Goal: Task Accomplishment & Management: Manage account settings

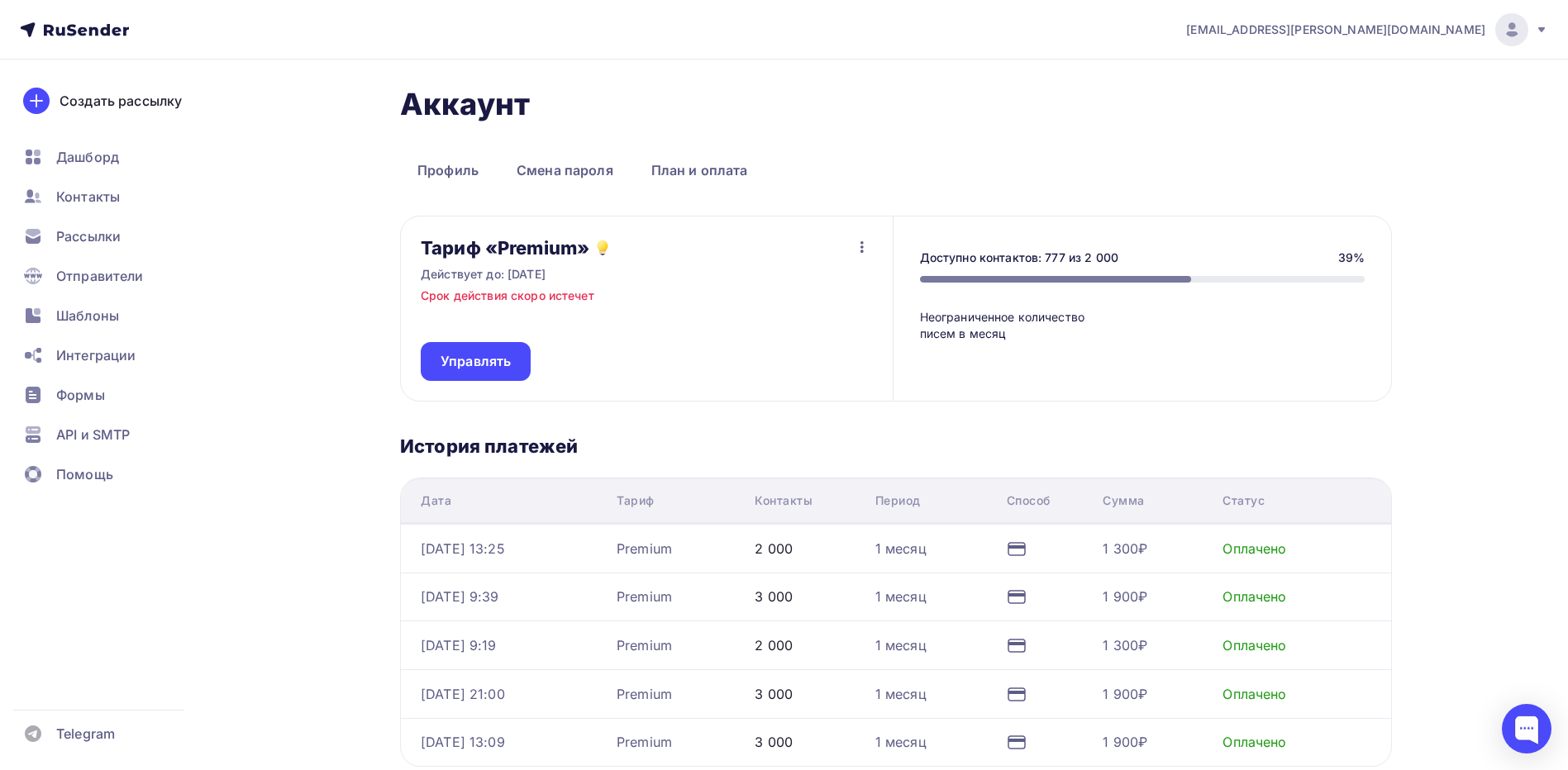
click at [858, 241] on icon "button" at bounding box center [862, 247] width 20 height 20
click at [501, 353] on span "Управлять" at bounding box center [476, 361] width 70 height 19
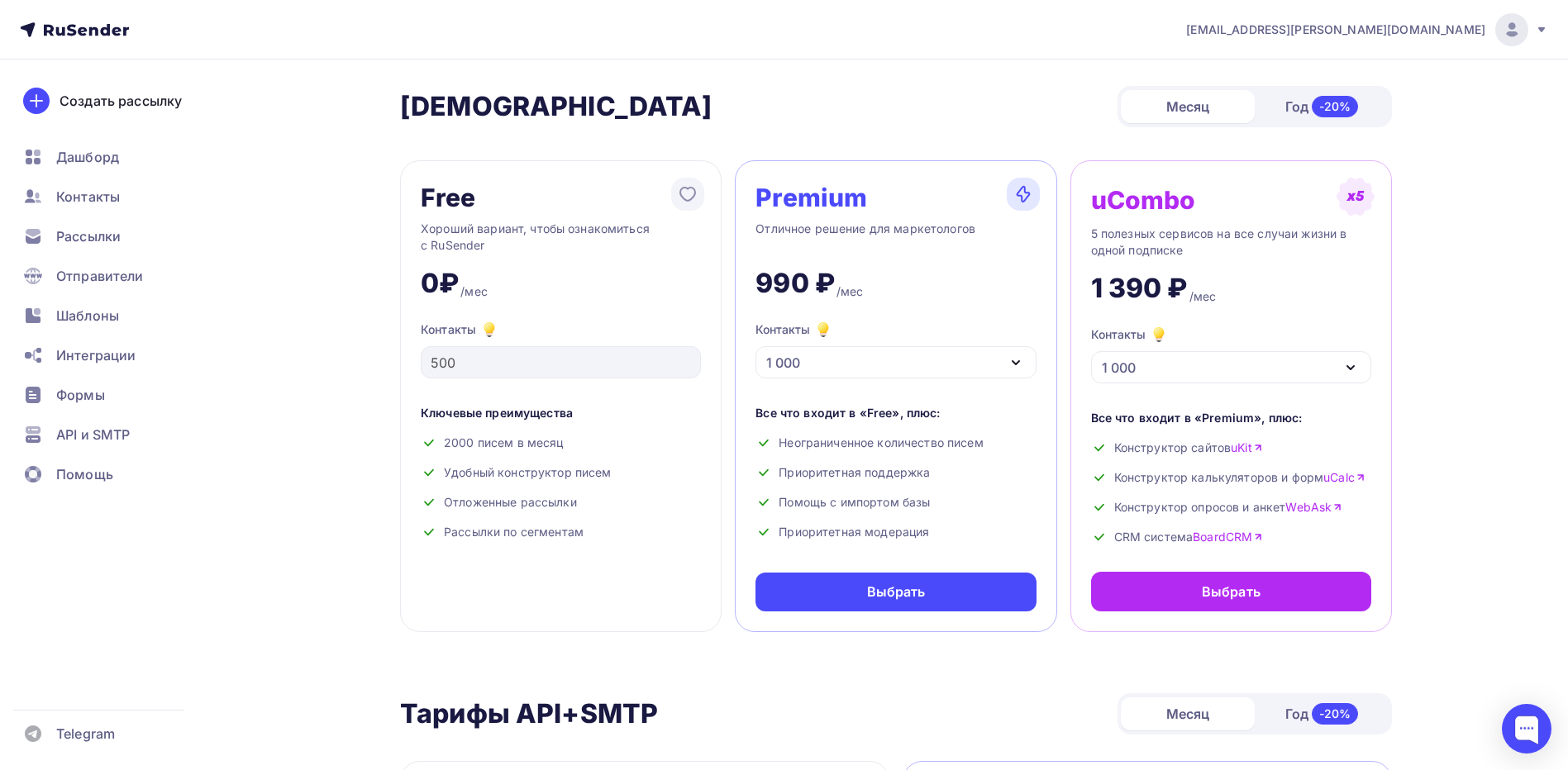
click at [1543, 25] on icon at bounding box center [1541, 30] width 13 height 13
click at [1331, 100] on span "[DEMOGRAPHIC_DATA]" at bounding box center [1375, 106] width 151 height 20
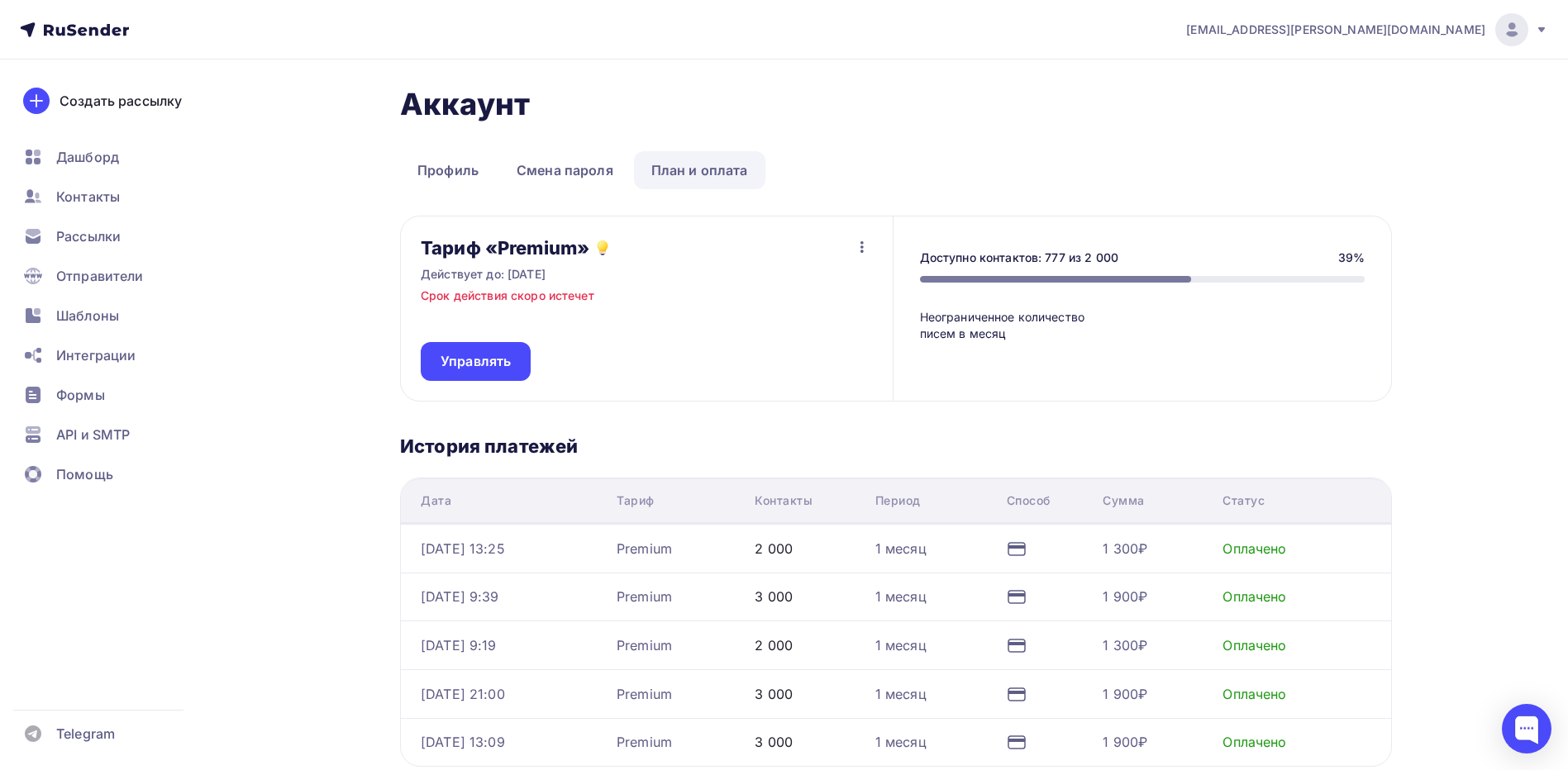
click at [684, 177] on link "План и оплата" at bounding box center [700, 170] width 131 height 38
click at [861, 246] on icon "button" at bounding box center [862, 247] width 20 height 20
click at [486, 361] on span "Управлять" at bounding box center [476, 361] width 70 height 19
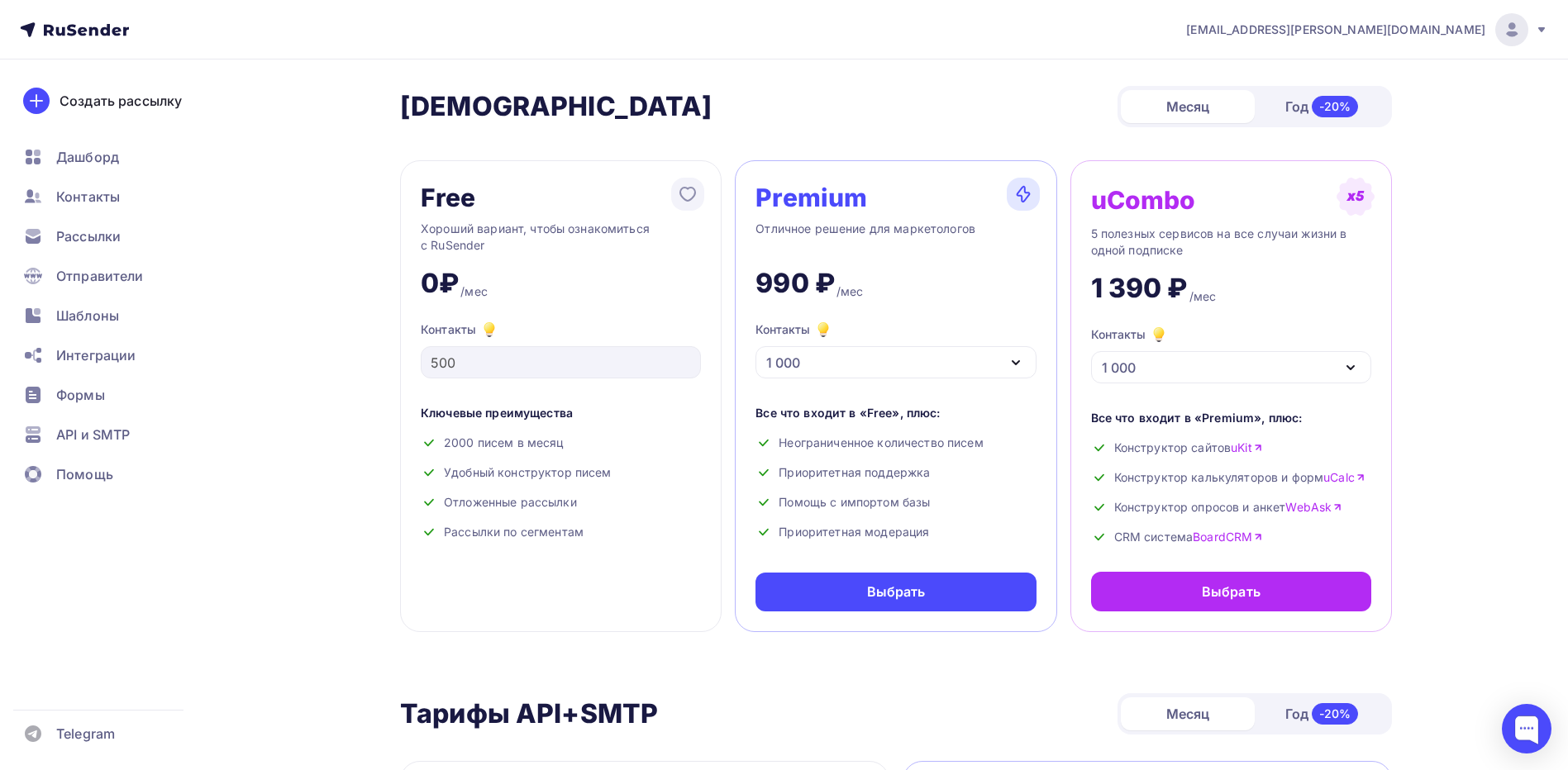
click at [1542, 23] on icon at bounding box center [1541, 30] width 13 height 13
click at [1450, 28] on span "[EMAIL_ADDRESS][PERSON_NAME][DOMAIN_NAME]" at bounding box center [1336, 30] width 300 height 16
click at [1450, 27] on span "[EMAIL_ADDRESS][PERSON_NAME][DOMAIN_NAME]" at bounding box center [1336, 30] width 300 height 16
click at [1534, 29] on div "[EMAIL_ADDRESS][PERSON_NAME][DOMAIN_NAME]" at bounding box center [1367, 30] width 362 height 33
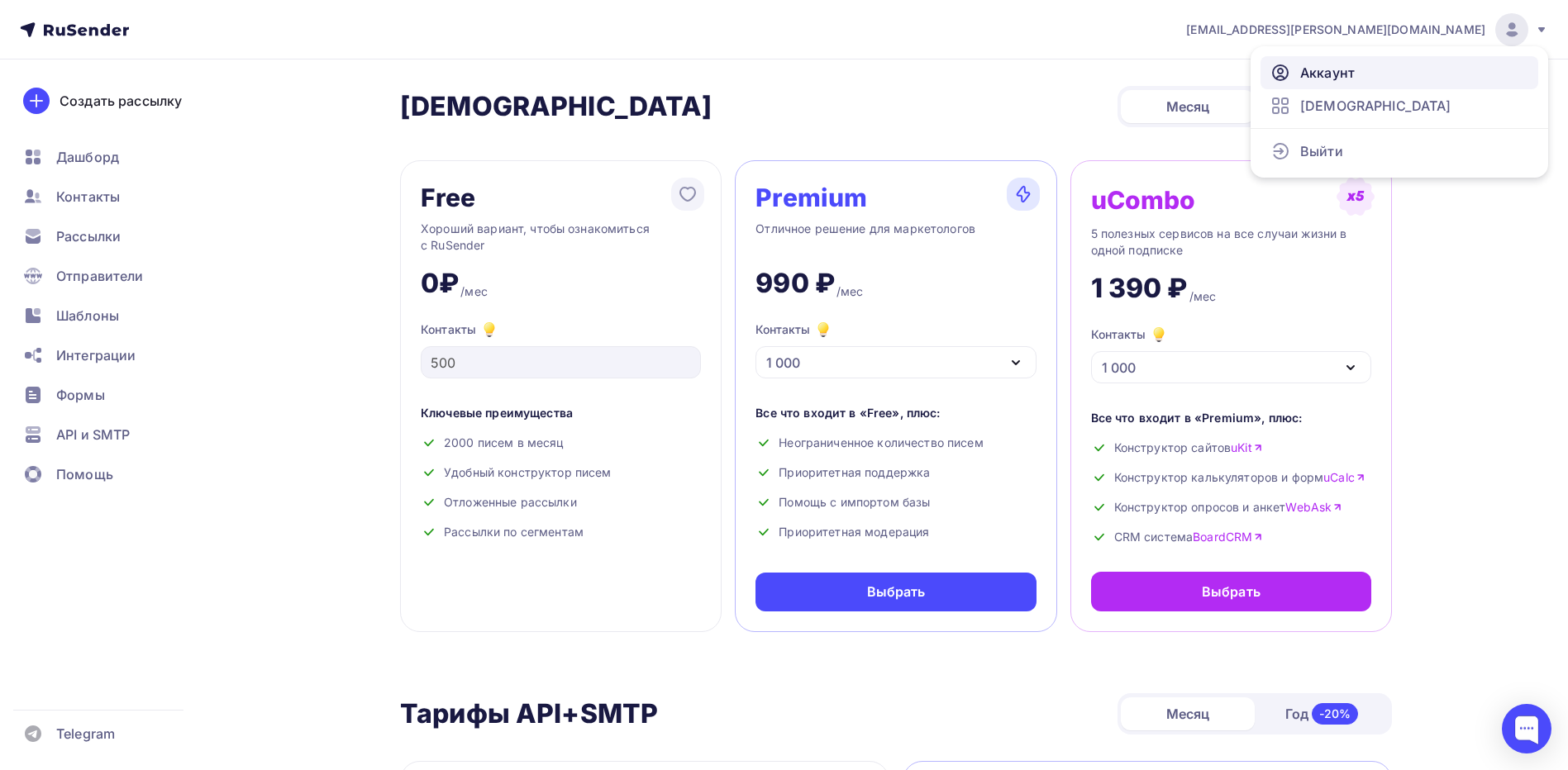
click at [1331, 73] on span "Аккаунт" at bounding box center [1327, 73] width 55 height 20
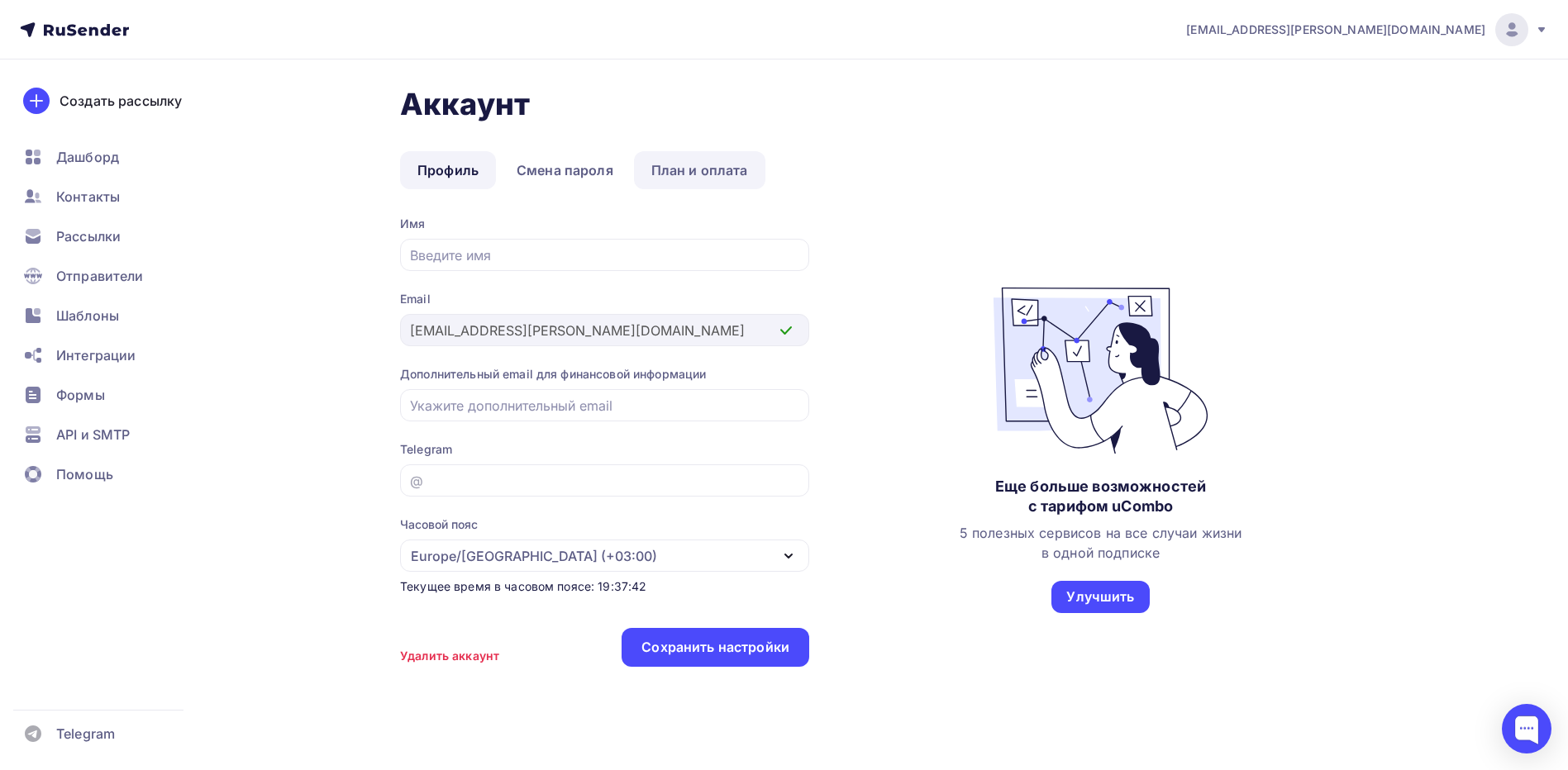
click at [705, 171] on link "План и оплата" at bounding box center [700, 170] width 131 height 38
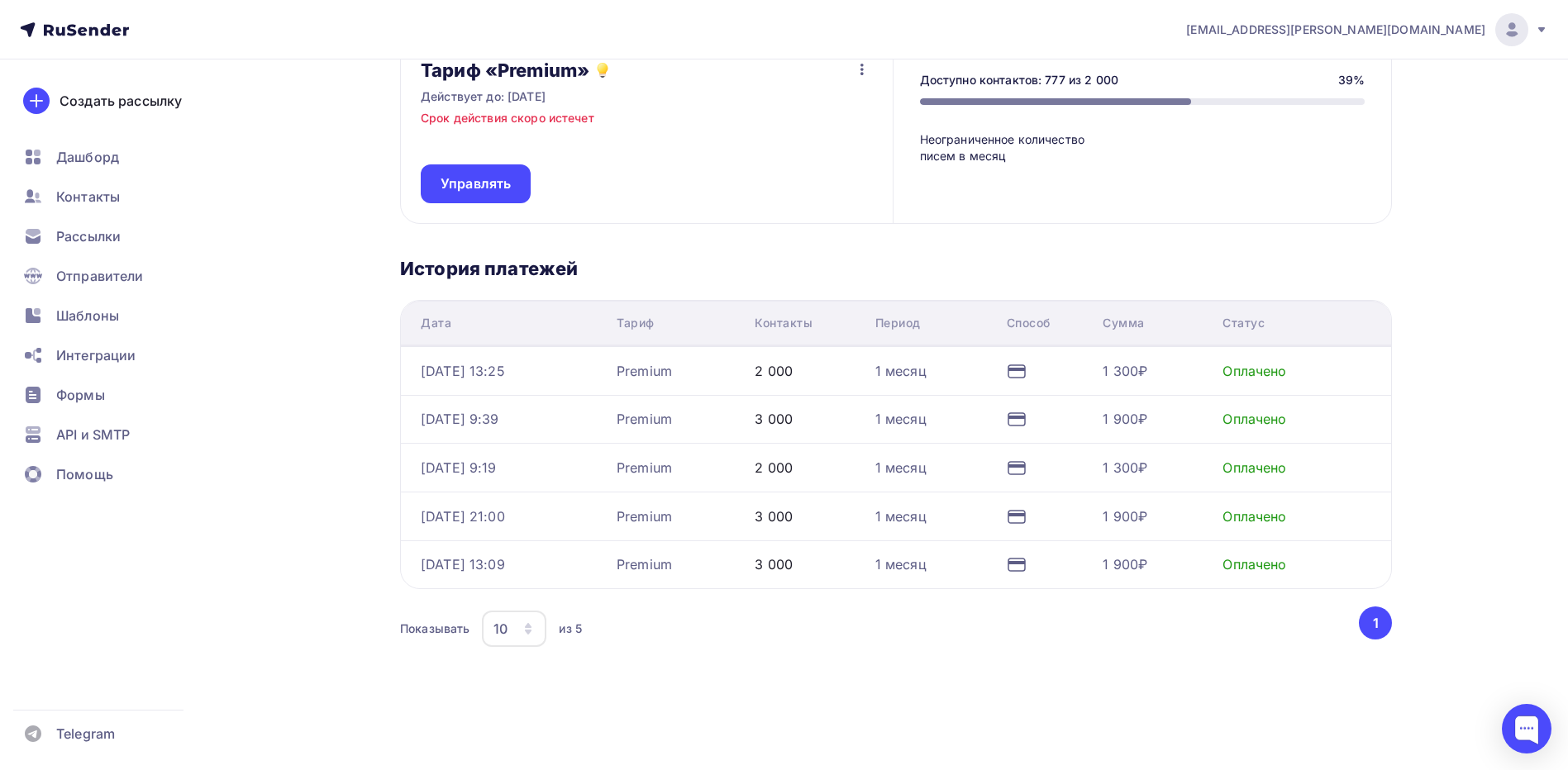
scroll to position [183, 0]
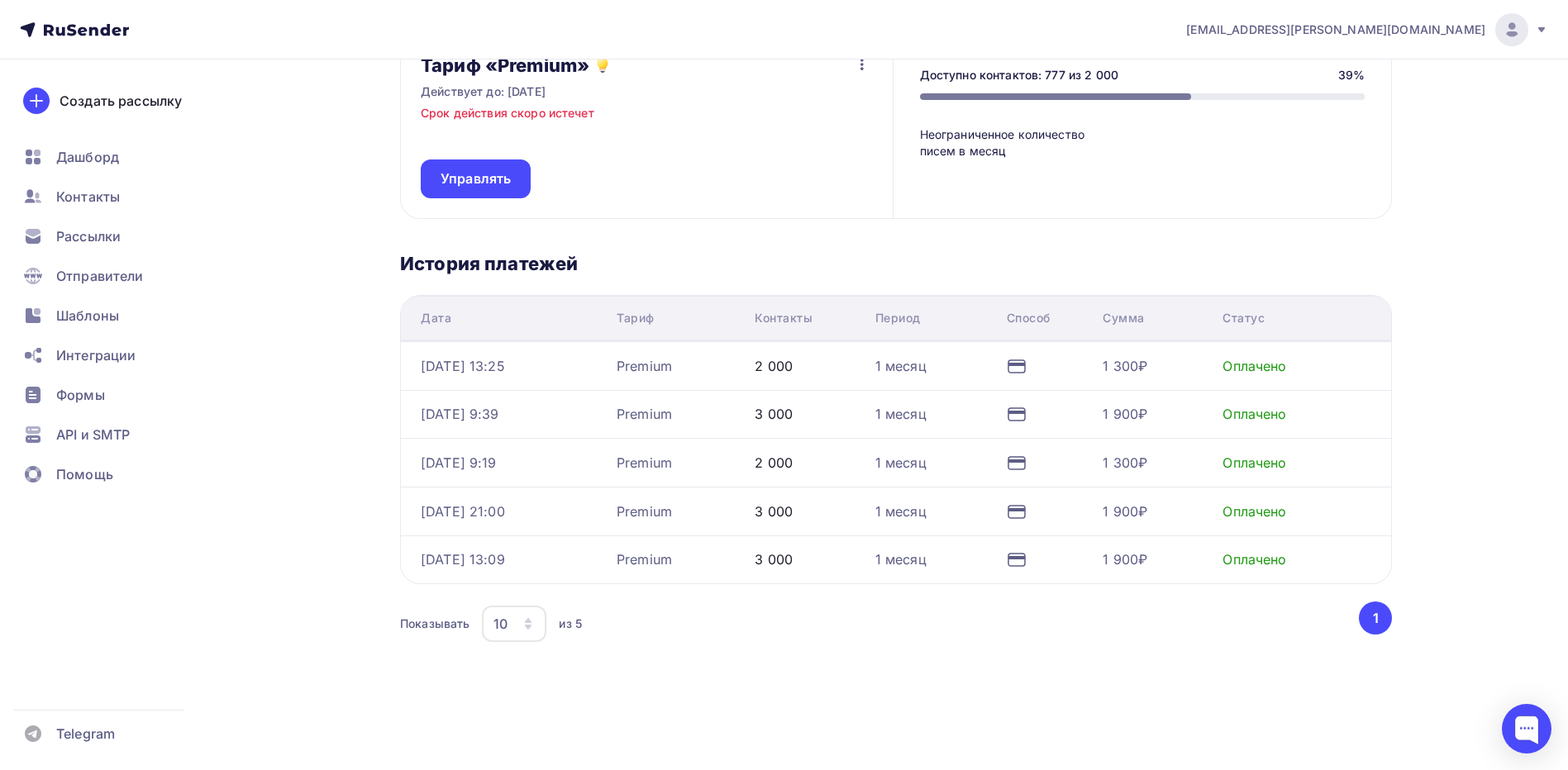
click at [1378, 614] on button "1" at bounding box center [1375, 618] width 33 height 33
click at [532, 614] on div "10" at bounding box center [515, 624] width 65 height 36
click at [723, 631] on div "Показывать 10 10 20 50 100 из 5" at bounding box center [878, 624] width 956 height 38
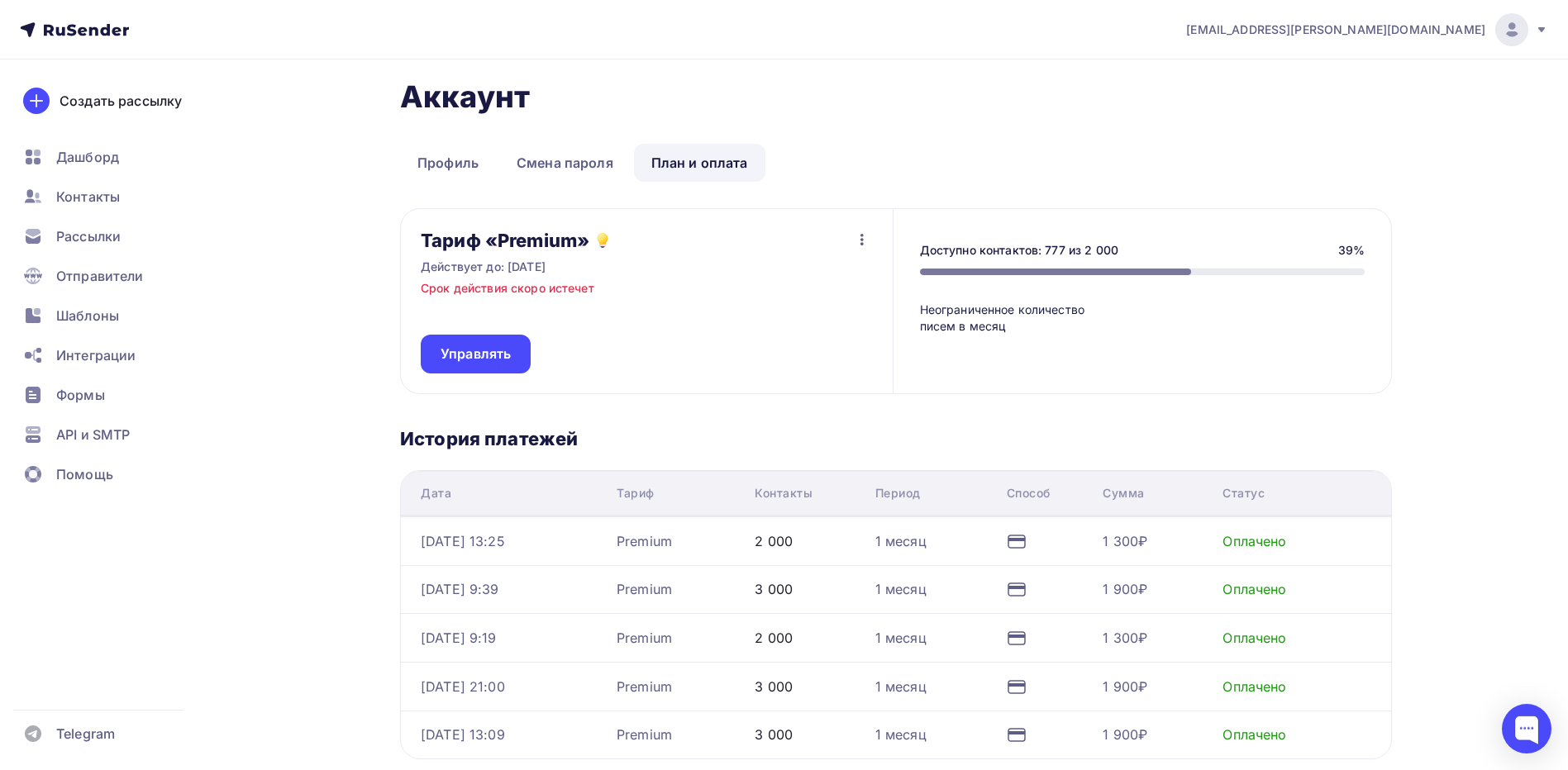
scroll to position [0, 0]
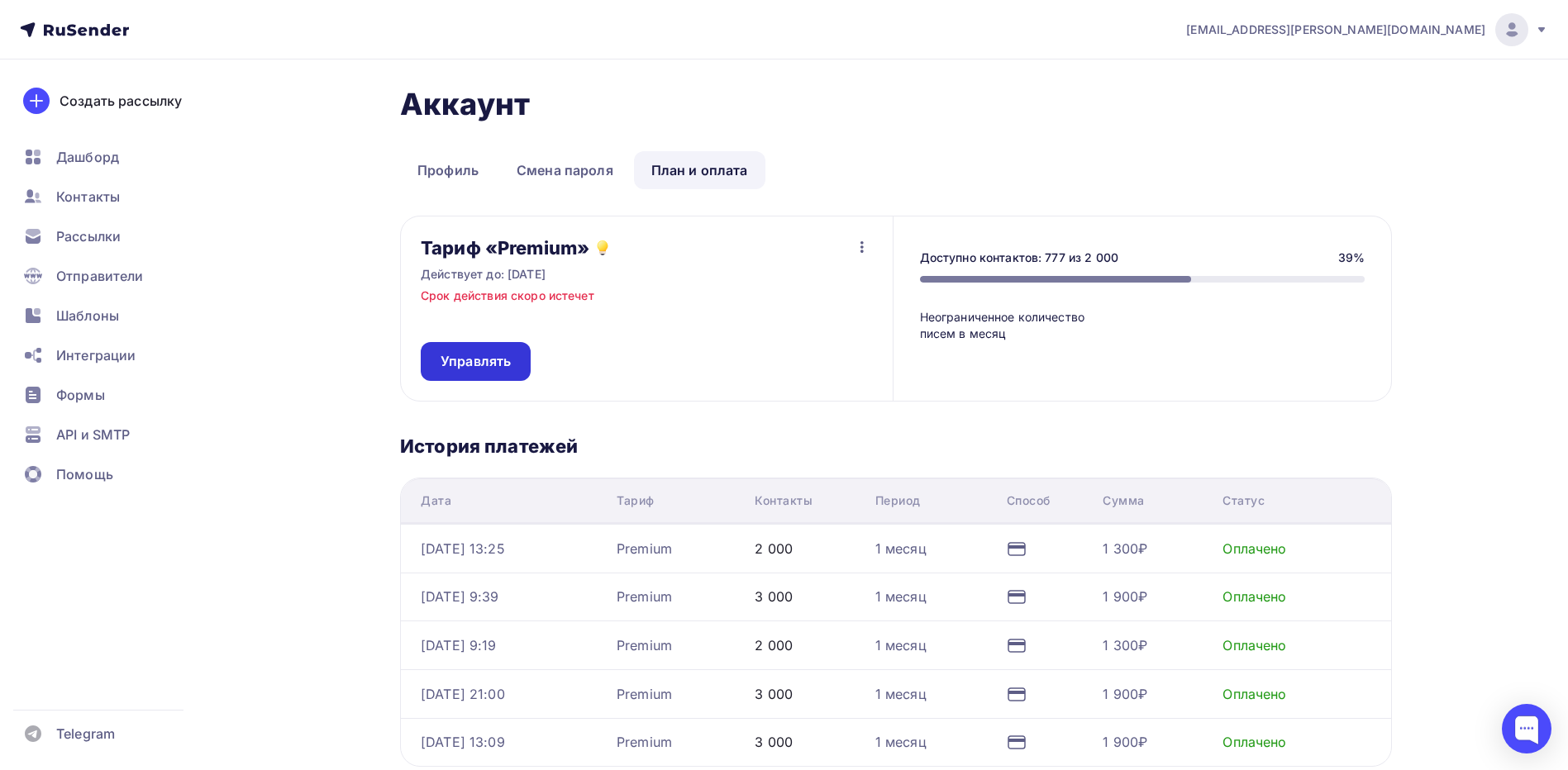
click at [505, 354] on span "Управлять" at bounding box center [476, 361] width 70 height 19
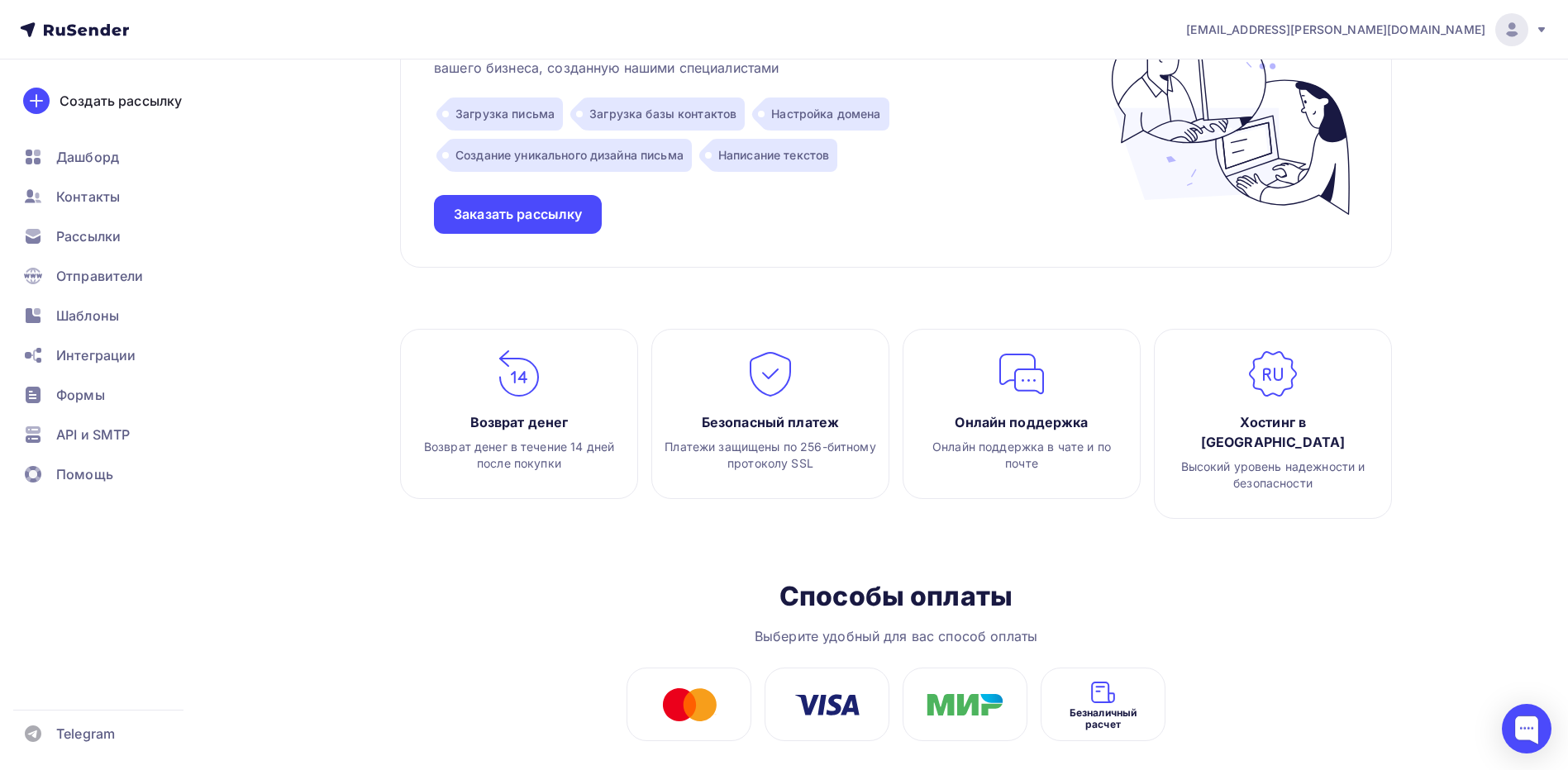
scroll to position [1774, 0]
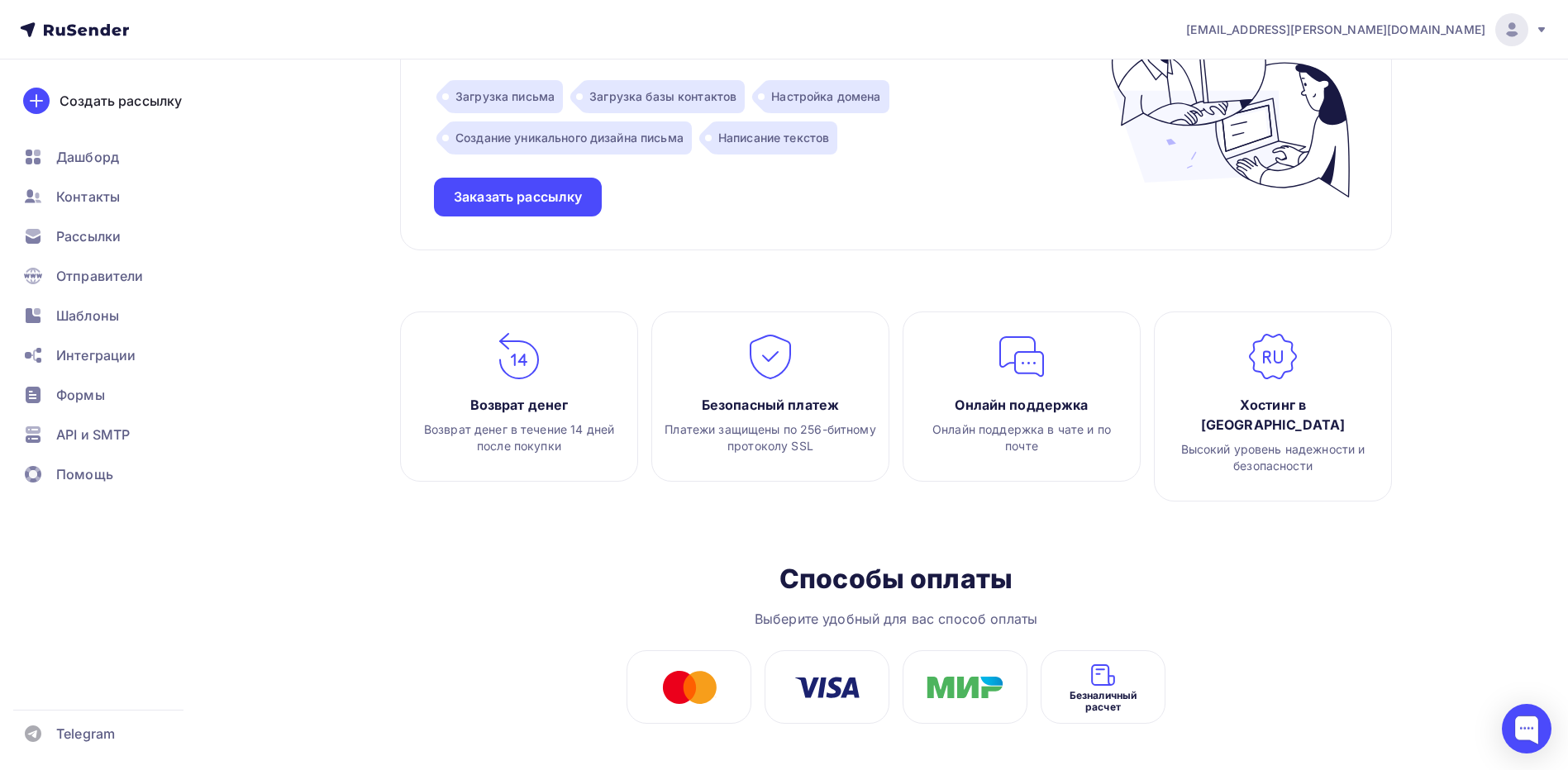
click at [1106, 690] on span "Безналичный расчет" at bounding box center [1104, 702] width 99 height 23
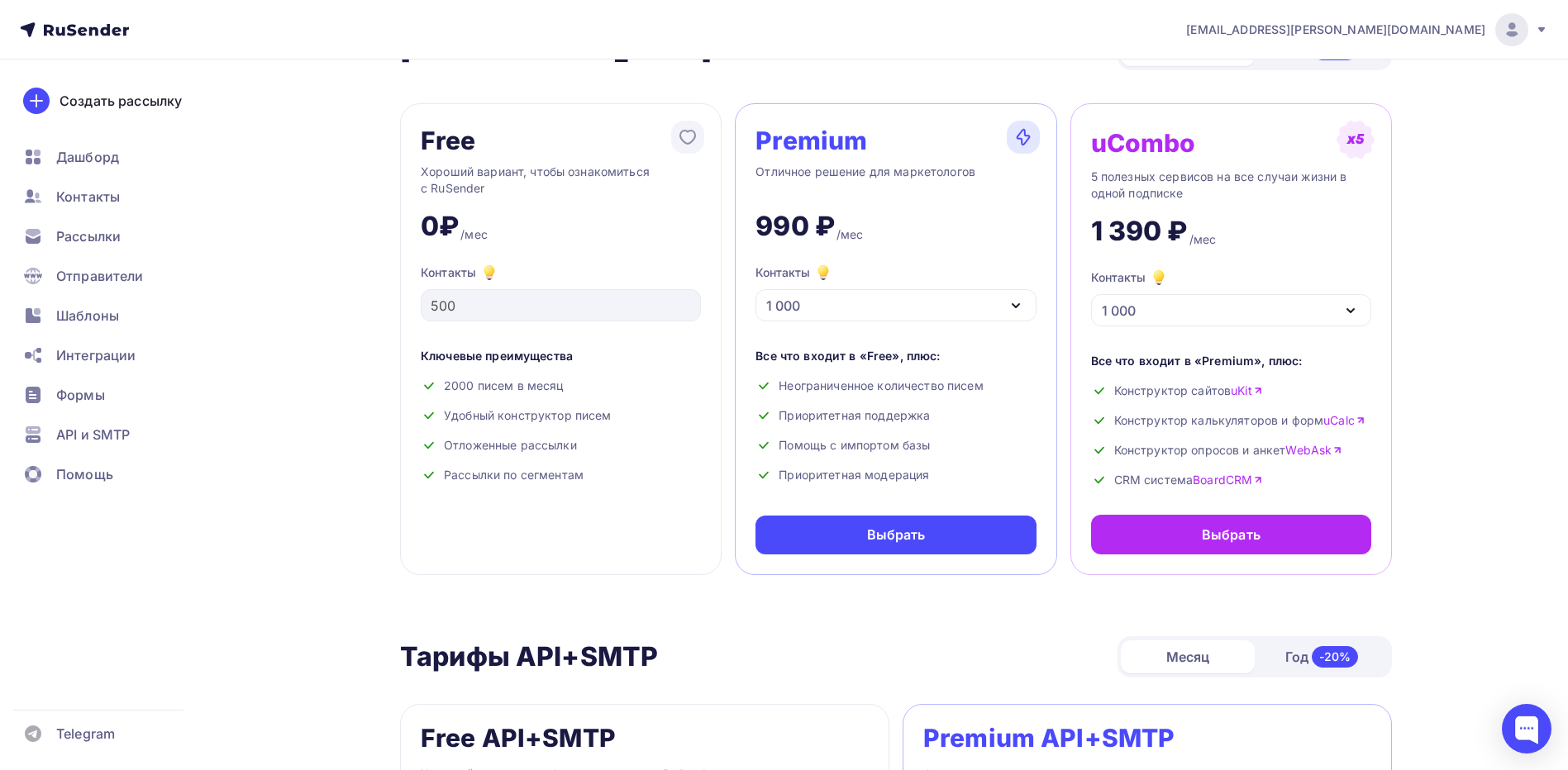
scroll to position [0, 0]
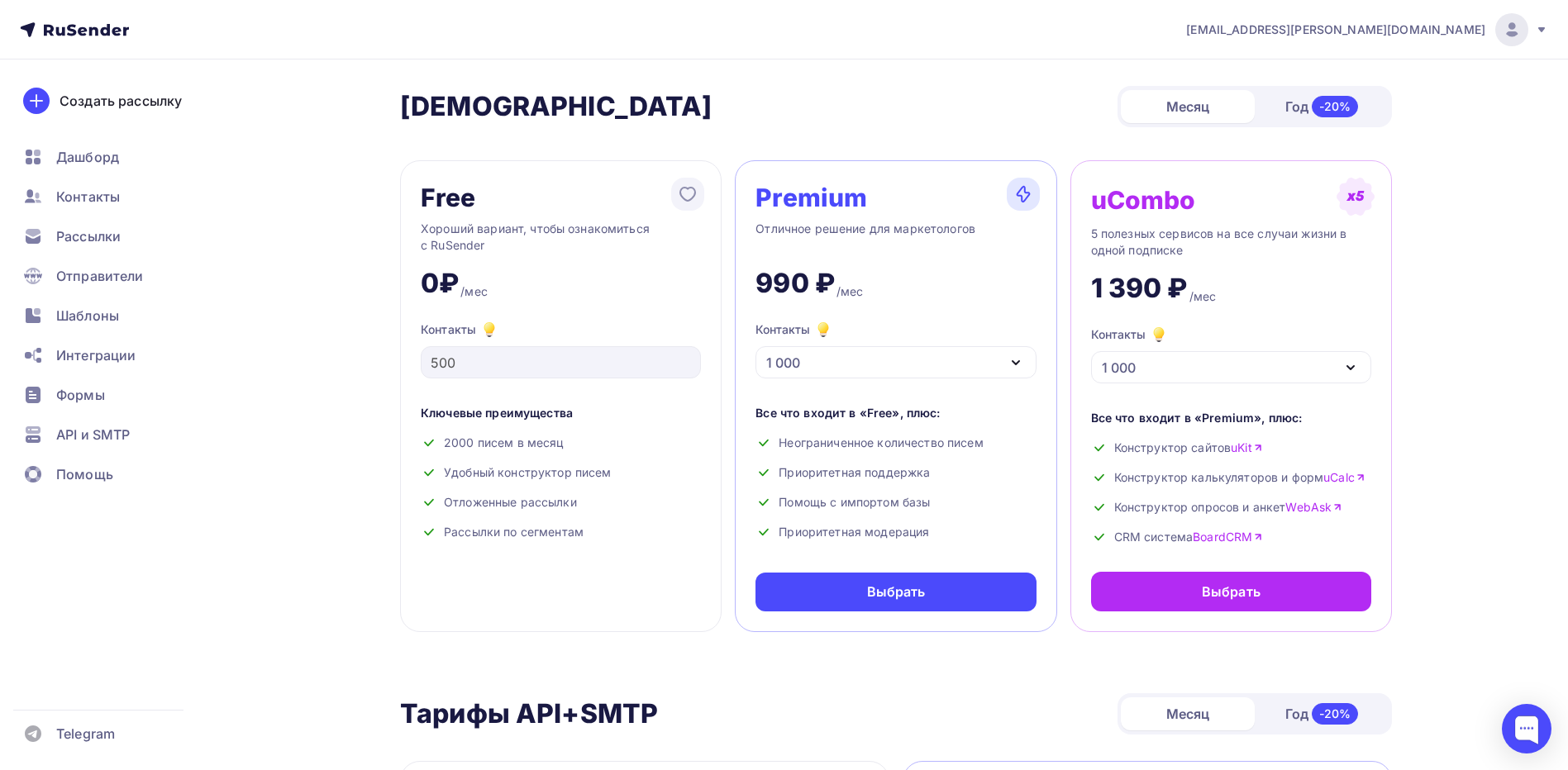
click at [1539, 31] on icon at bounding box center [1541, 30] width 13 height 13
click at [1338, 76] on span "Аккаунт" at bounding box center [1327, 73] width 55 height 20
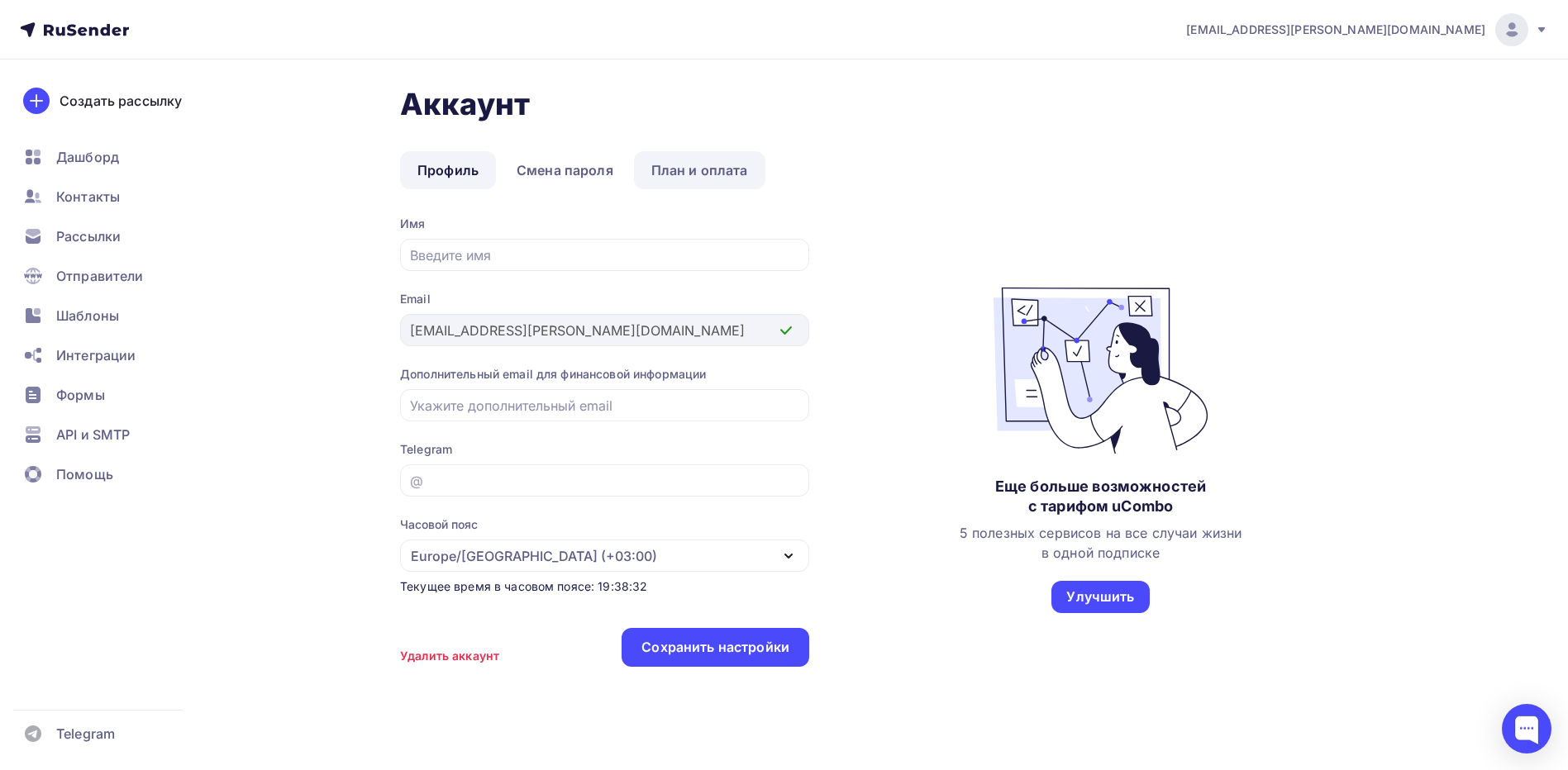
click at [688, 178] on link "План и оплата" at bounding box center [700, 170] width 131 height 38
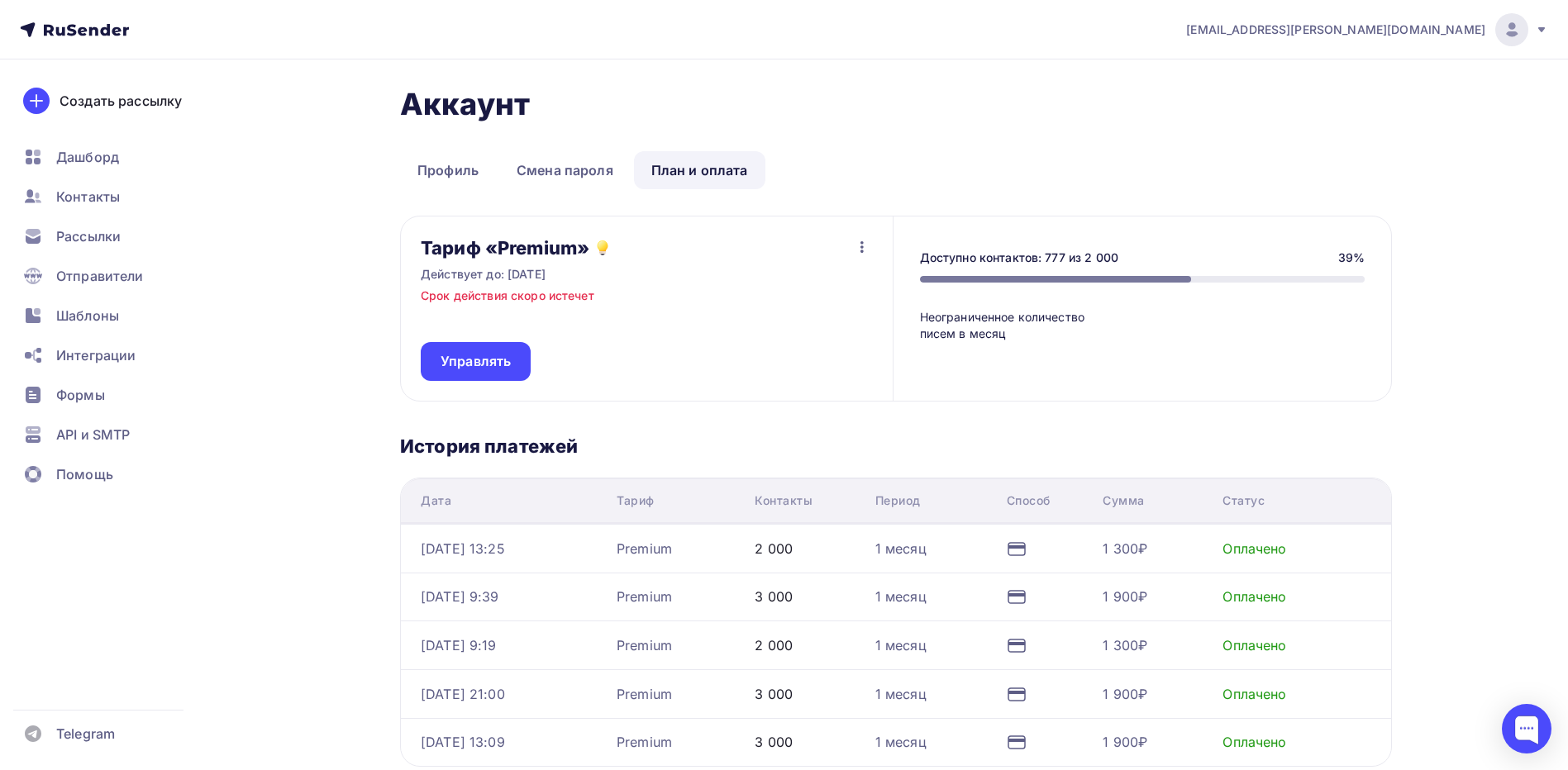
drag, startPoint x: 496, startPoint y: 297, endPoint x: 584, endPoint y: 300, distance: 88.1
click at [584, 300] on p "Срок действия скоро истечет" at bounding box center [507, 296] width 174 height 16
click at [585, 300] on p "Срок действия скоро истечет" at bounding box center [507, 296] width 174 height 16
click at [862, 243] on icon "button" at bounding box center [863, 246] width 4 height 12
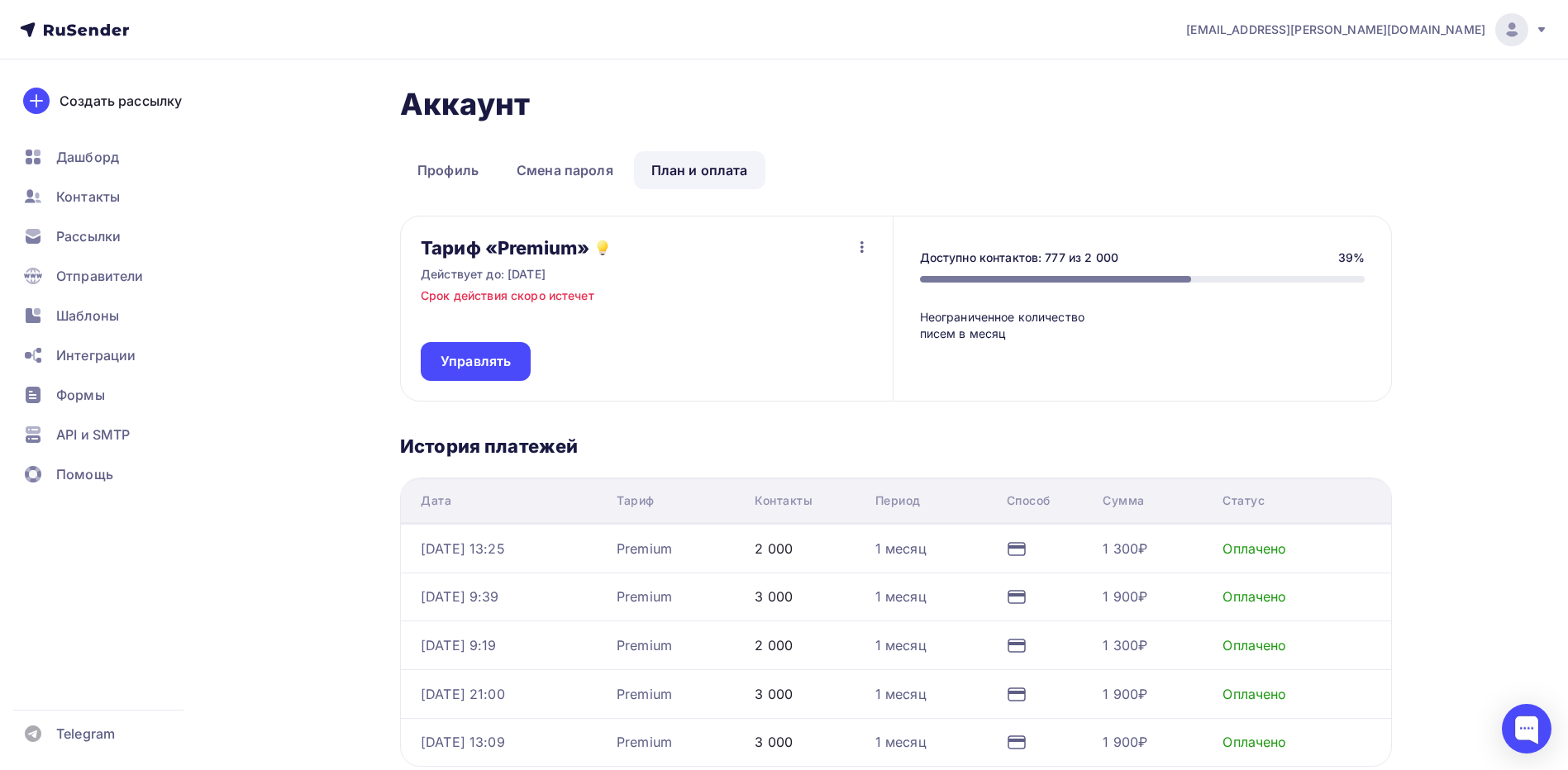
click at [862, 243] on icon "button" at bounding box center [863, 246] width 4 height 12
click at [846, 291] on div "Отписаться" at bounding box center [830, 290] width 77 height 20
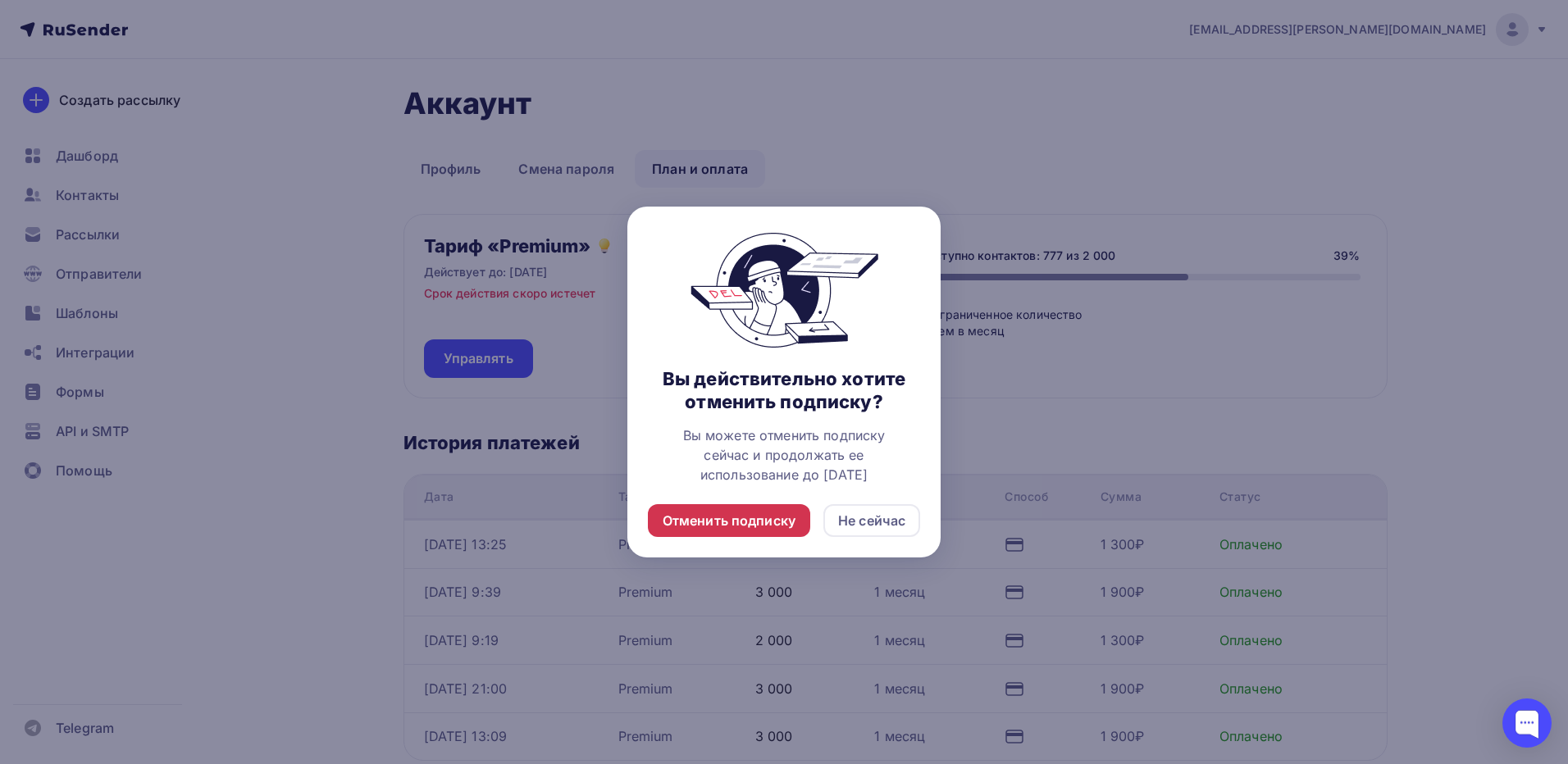
click at [773, 520] on div "Отменить подписку" at bounding box center [728, 520] width 133 height 20
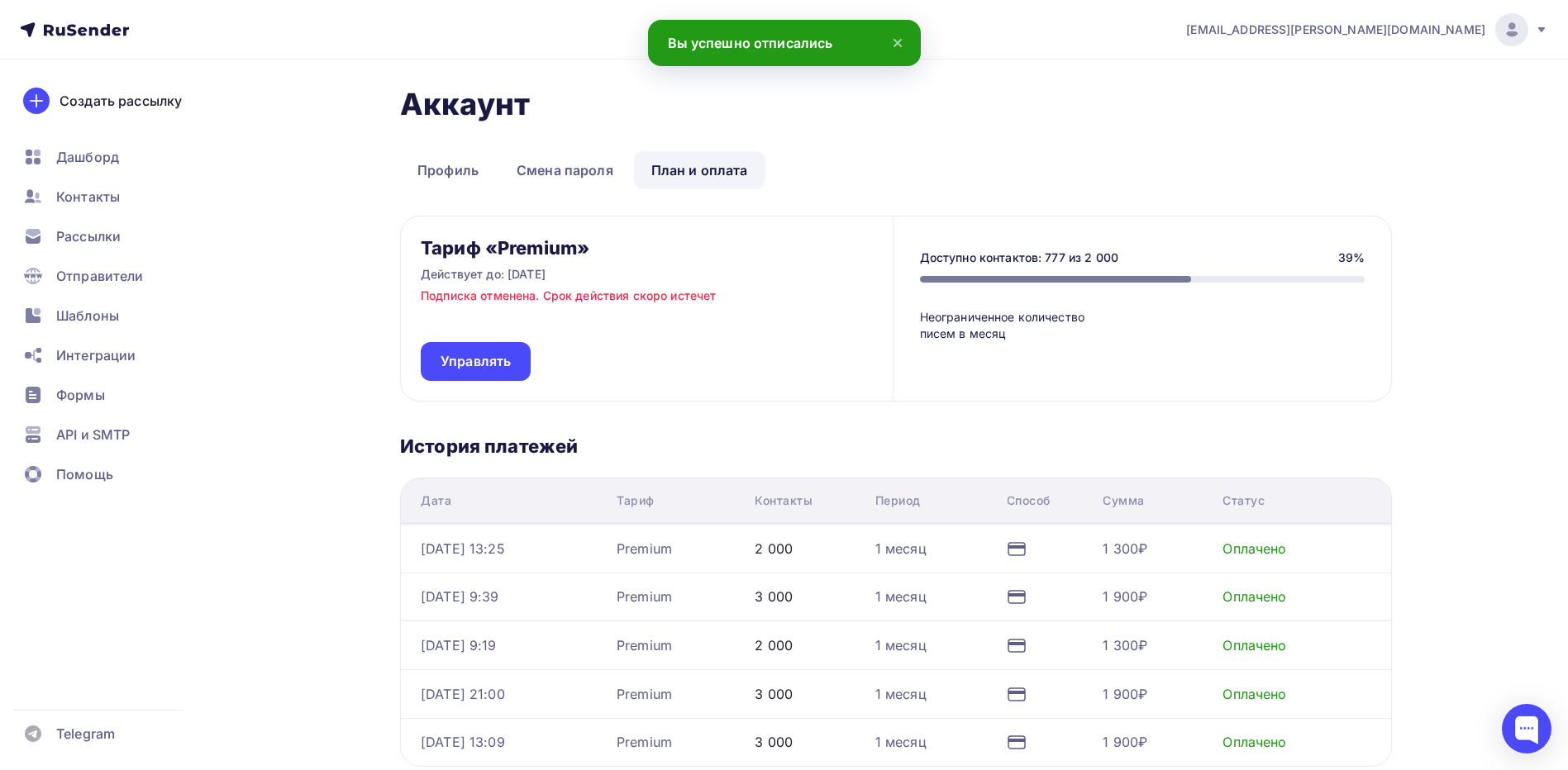
click at [902, 38] on icon at bounding box center [898, 43] width 20 height 20
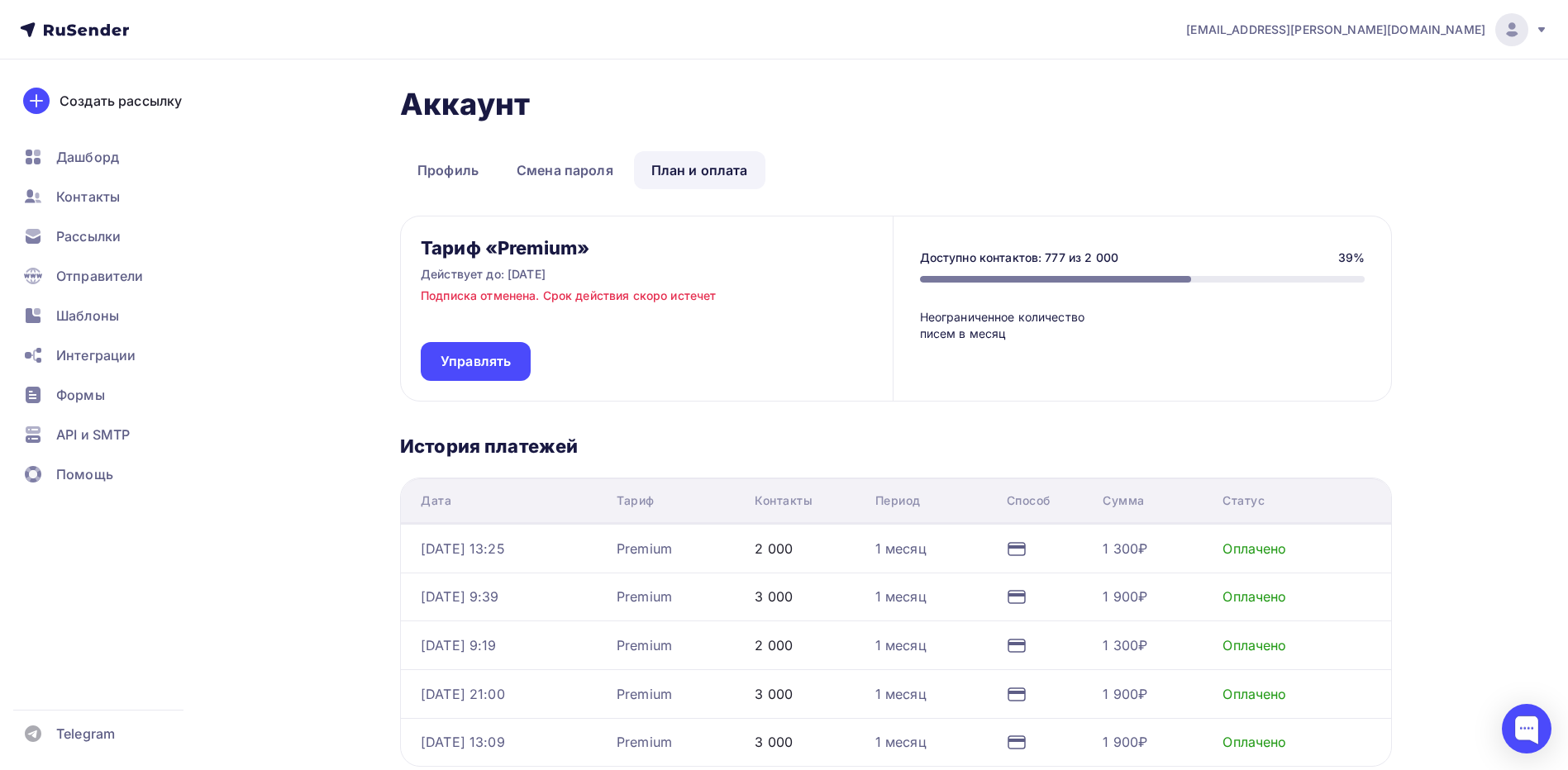
drag, startPoint x: 547, startPoint y: 297, endPoint x: 728, endPoint y: 302, distance: 181.1
click at [728, 302] on div "Тариф «Premium» Действует до: [DATE] Подписка отменена. Срок действия скоро ист…" at bounding box center [647, 309] width 492 height 184
drag, startPoint x: 728, startPoint y: 302, endPoint x: 694, endPoint y: 305, distance: 34.1
click at [694, 305] on div "Тариф «Premium» Действует до: [DATE] Подписка отменена. Срок действия скоро ист…" at bounding box center [647, 309] width 492 height 184
